Goal: Transaction & Acquisition: Purchase product/service

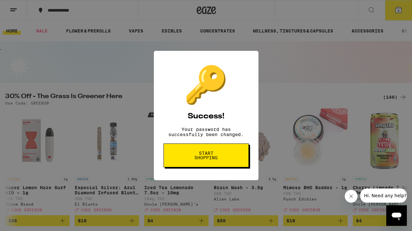
click at [214, 156] on span "Start shopping" at bounding box center [206, 155] width 33 height 9
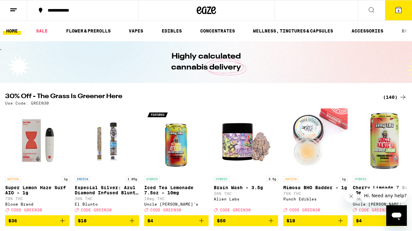
click at [401, 11] on icon at bounding box center [398, 10] width 6 height 6
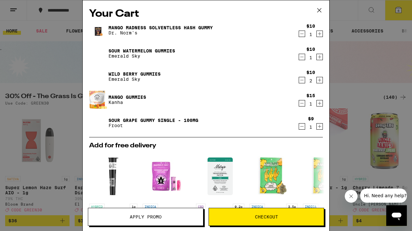
click at [274, 216] on span "Checkout" at bounding box center [266, 217] width 23 height 5
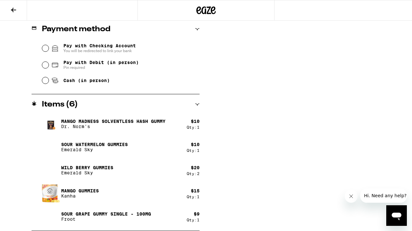
scroll to position [269, 0]
click at [199, 176] on div "Qty: 2" at bounding box center [193, 173] width 13 height 4
click at [191, 176] on div "Qty: 2" at bounding box center [193, 173] width 13 height 4
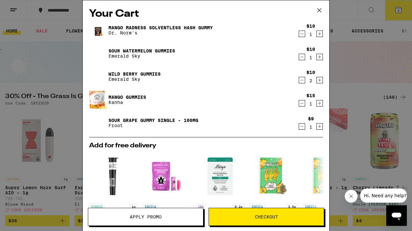
click at [302, 81] on icon "Decrement" at bounding box center [302, 80] width 6 height 8
click at [262, 218] on span "Checkout" at bounding box center [266, 217] width 23 height 5
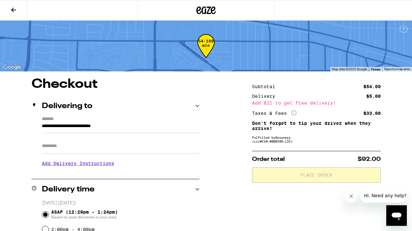
click at [65, 145] on input "Apt/Suite" at bounding box center [121, 145] width 158 height 15
type input "*"
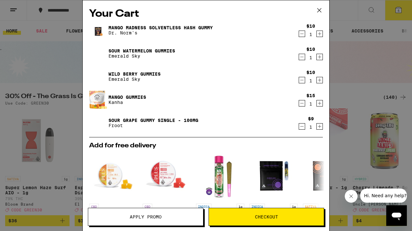
click at [301, 127] on icon "Decrement" at bounding box center [302, 127] width 6 height 8
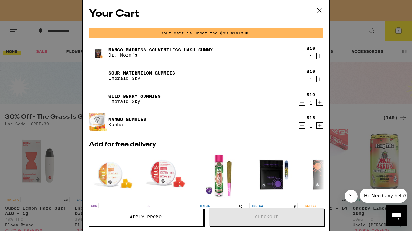
click at [321, 103] on icon "Increment" at bounding box center [320, 102] width 6 height 8
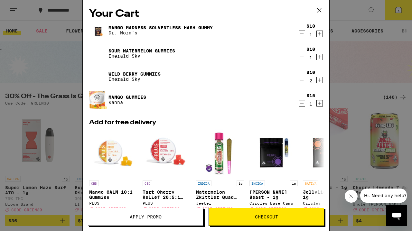
click at [273, 215] on span "Checkout" at bounding box center [266, 217] width 23 height 5
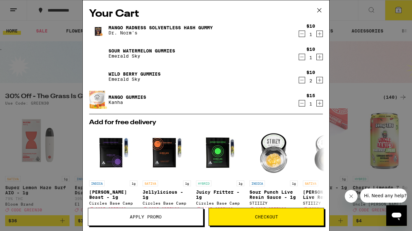
click at [319, 10] on icon at bounding box center [319, 10] width 4 height 4
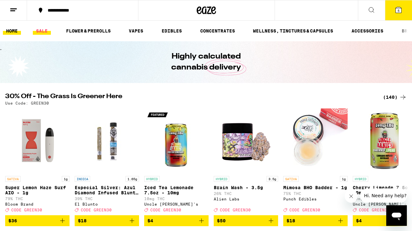
click at [41, 31] on link "SALE" at bounding box center [42, 31] width 18 height 8
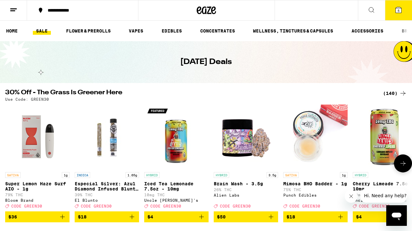
click at [338, 157] on img "Open page for Mimosa BHO Badder - 1g from Punch Edibles" at bounding box center [315, 137] width 64 height 64
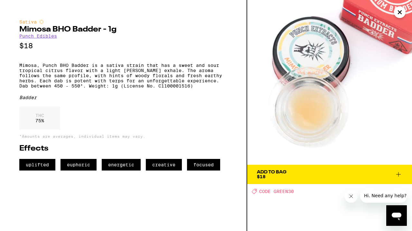
click at [189, 138] on p "*Amounts are averages, individual items may vary." at bounding box center [123, 136] width 208 height 4
click at [401, 12] on icon "Close" at bounding box center [400, 12] width 8 height 10
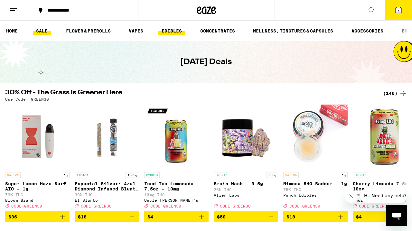
click at [172, 33] on link "EDIBLES" at bounding box center [171, 31] width 27 height 8
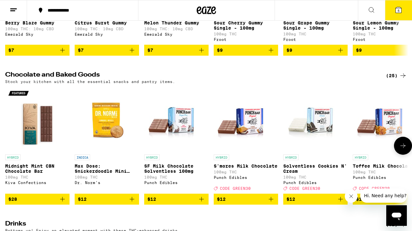
scroll to position [168, 0]
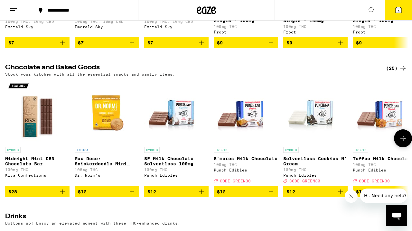
click at [272, 196] on icon "Add to bag" at bounding box center [271, 192] width 8 height 8
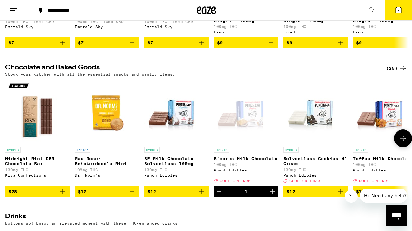
click at [271, 196] on icon "Increment" at bounding box center [273, 192] width 8 height 8
click at [221, 196] on icon "Decrement" at bounding box center [219, 192] width 8 height 8
click at [396, 11] on icon at bounding box center [398, 10] width 6 height 6
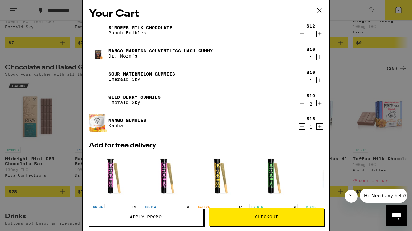
click at [156, 219] on span "Apply Promo" at bounding box center [146, 217] width 32 height 5
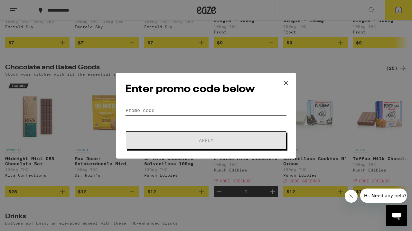
click at [146, 111] on input "Promo Code" at bounding box center [206, 111] width 162 height 10
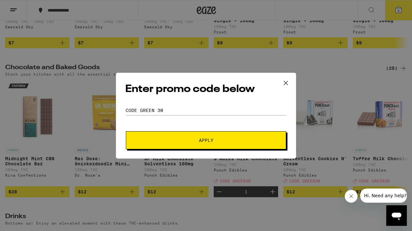
click at [210, 143] on button "Apply" at bounding box center [206, 140] width 160 height 18
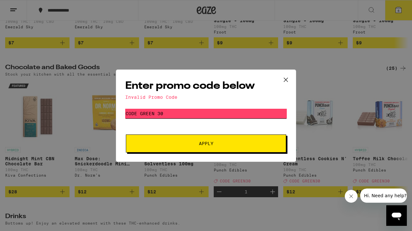
drag, startPoint x: 165, startPoint y: 114, endPoint x: 141, endPoint y: 116, distance: 24.9
click at [141, 116] on input "Code green 30" at bounding box center [206, 114] width 162 height 10
type input "Codegreen30"
click at [204, 146] on span "Apply" at bounding box center [206, 143] width 14 height 5
click at [288, 78] on icon at bounding box center [286, 80] width 4 height 4
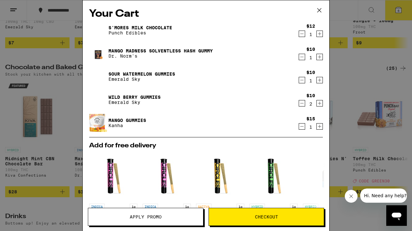
click at [318, 9] on icon at bounding box center [319, 10] width 10 height 10
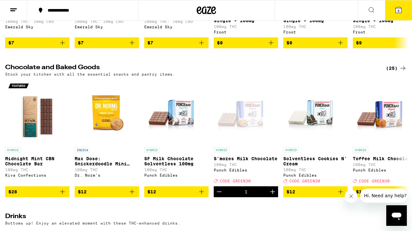
click at [400, 9] on icon at bounding box center [398, 10] width 6 height 6
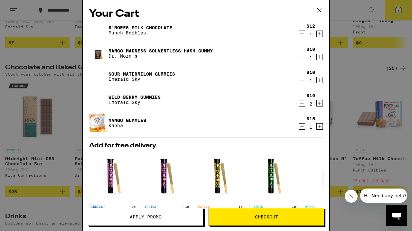
click at [132, 218] on span "Apply Promo" at bounding box center [146, 217] width 32 height 5
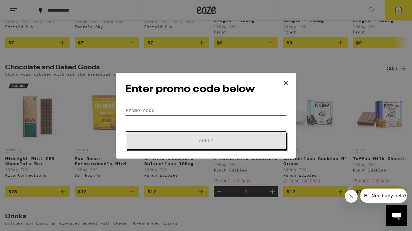
click at [140, 108] on input "Promo Code" at bounding box center [206, 111] width 162 height 10
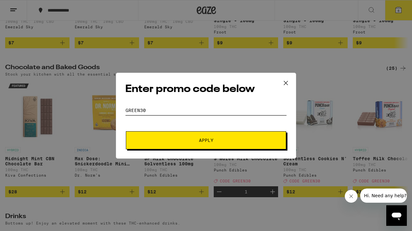
type input "green30"
click at [218, 143] on button "Apply" at bounding box center [206, 140] width 160 height 18
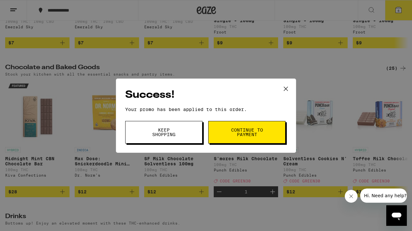
click at [245, 135] on span "Continue to payment" at bounding box center [246, 132] width 33 height 9
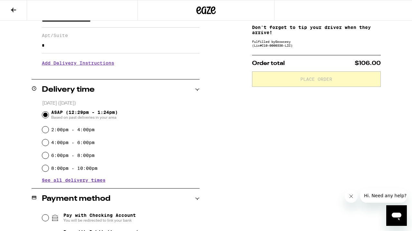
scroll to position [122, 0]
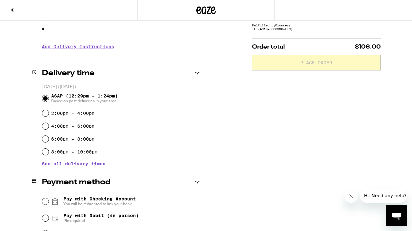
click at [46, 113] on input "2:00pm - 4:00pm" at bounding box center [45, 113] width 6 height 6
radio input "true"
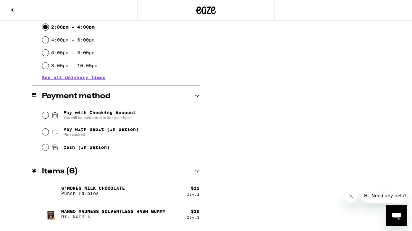
scroll to position [222, 0]
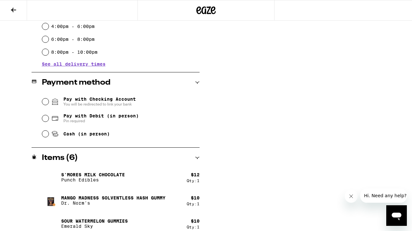
click at [46, 119] on input "Pay with Debit (in person) Pin required" at bounding box center [45, 118] width 6 height 6
radio input "true"
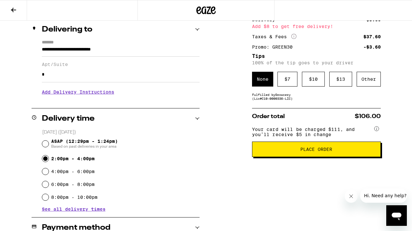
scroll to position [77, 0]
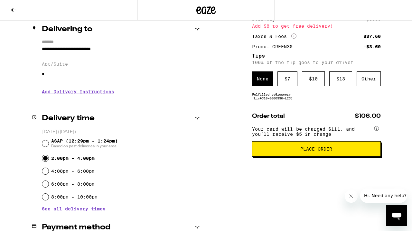
click at [313, 151] on span "Place Order" at bounding box center [316, 149] width 32 height 5
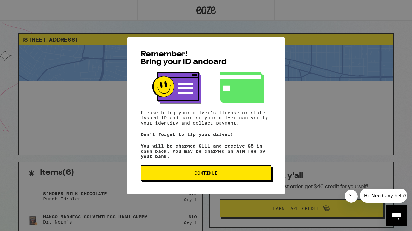
click at [216, 175] on span "Continue" at bounding box center [205, 173] width 23 height 5
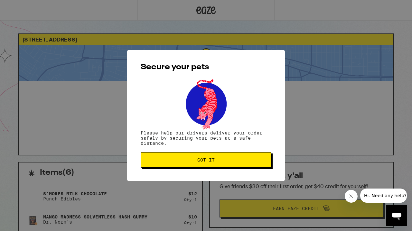
click at [211, 165] on button "Got it" at bounding box center [206, 159] width 131 height 15
